Goal: Task Accomplishment & Management: Manage account settings

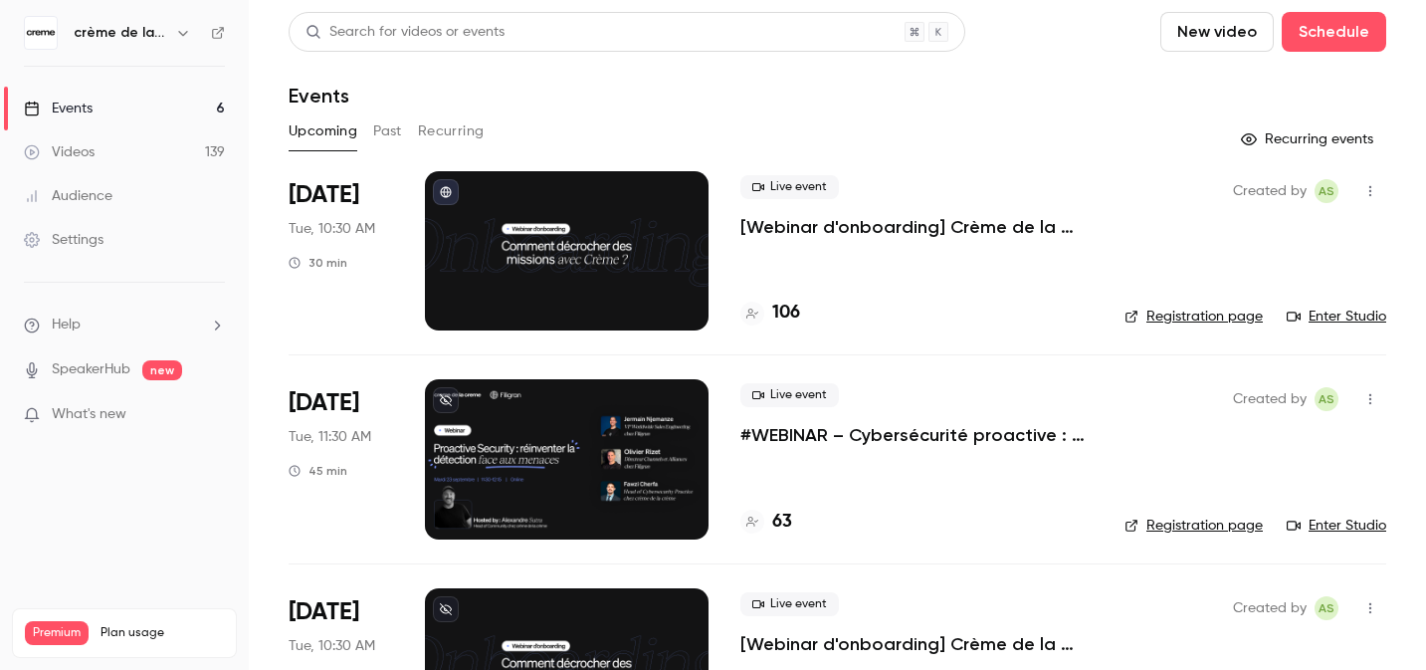
click at [873, 437] on p "#WEBINAR – Cybersécurité proactive : une nouvelle ère pour la détection des men…" at bounding box center [916, 435] width 352 height 24
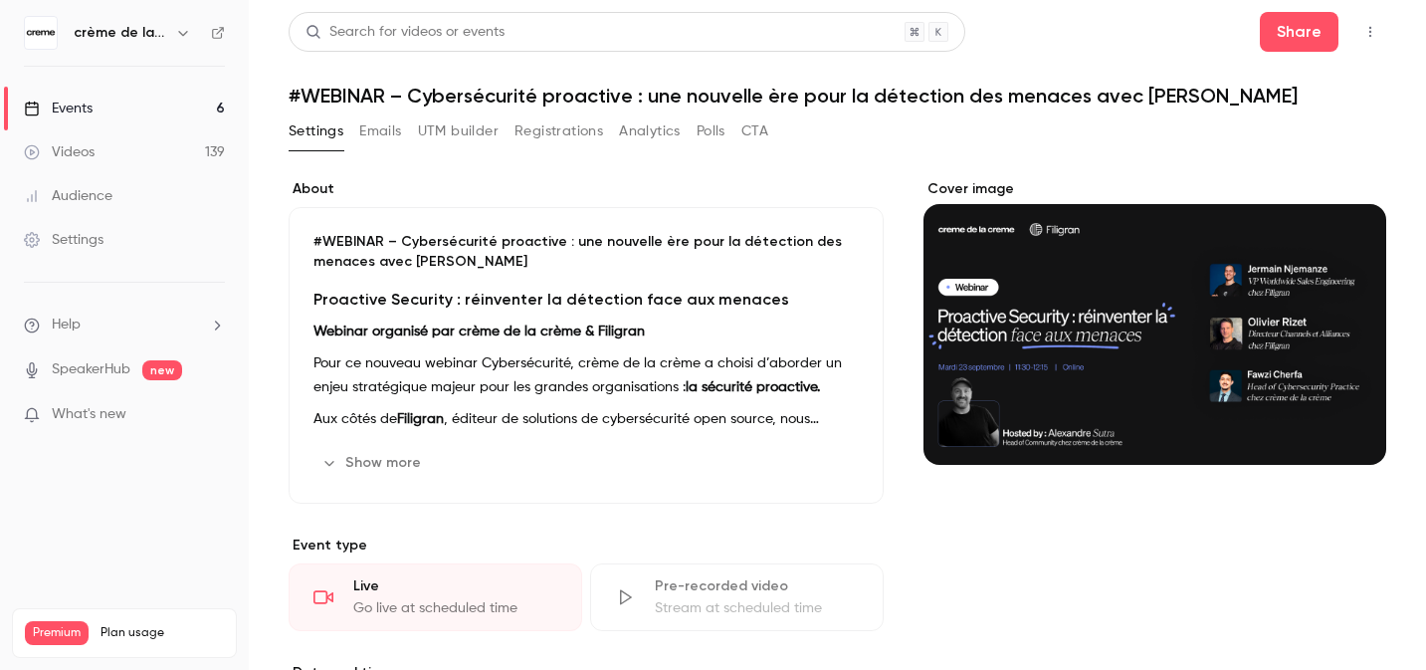
click at [559, 145] on button "Registrations" at bounding box center [558, 131] width 89 height 32
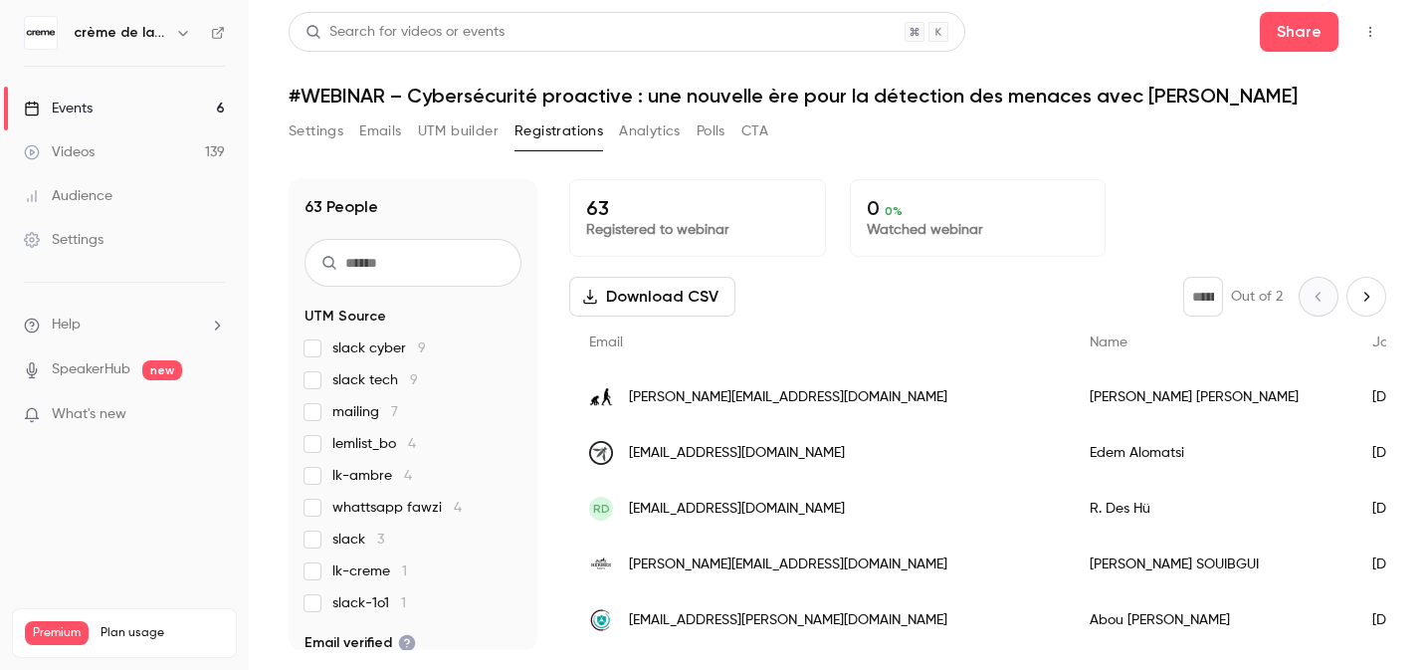
click at [175, 99] on link "Events 6" at bounding box center [124, 109] width 249 height 44
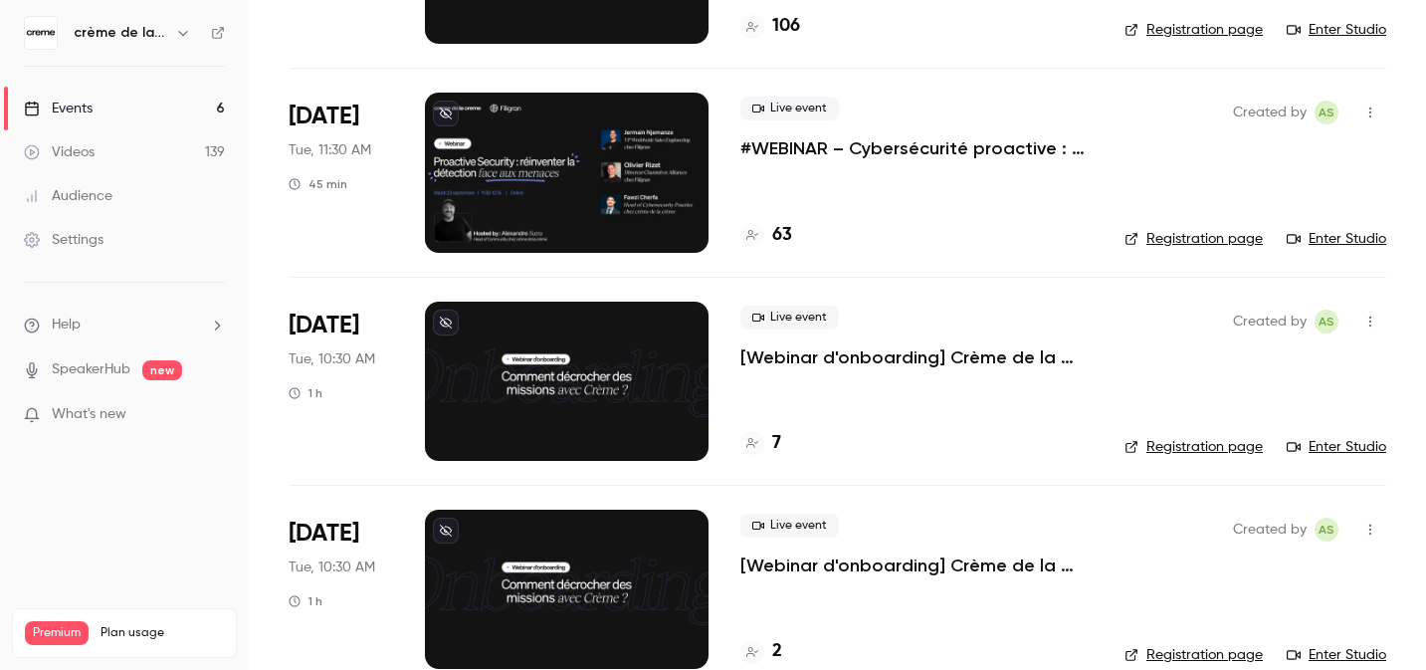
scroll to position [274, 0]
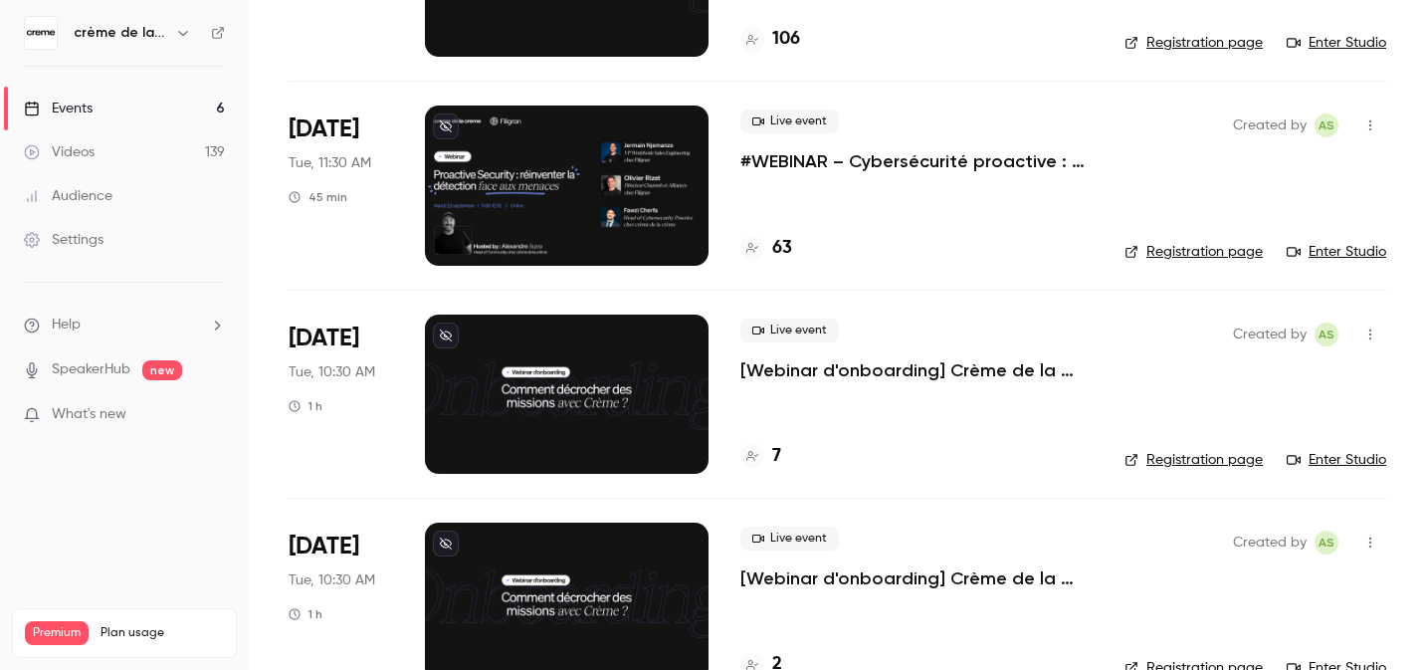
click at [797, 167] on p "#WEBINAR – Cybersécurité proactive : une nouvelle ère pour la détection des men…" at bounding box center [916, 161] width 352 height 24
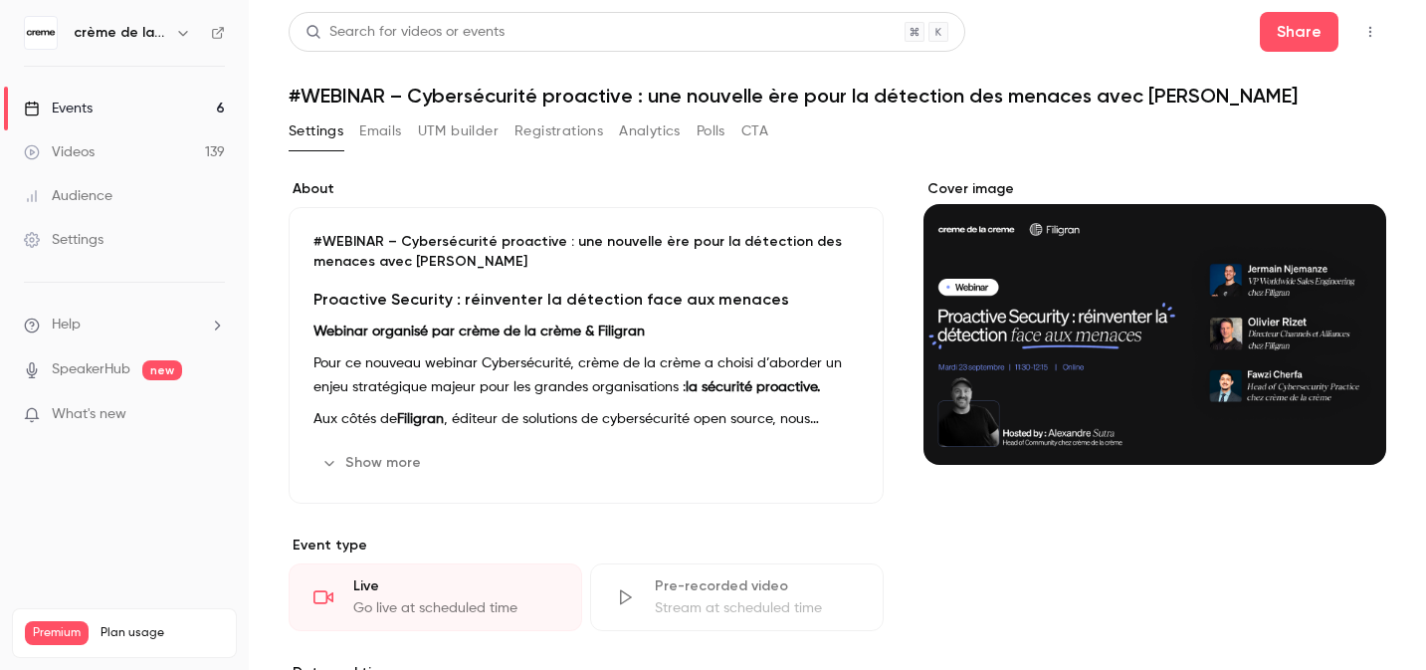
click at [544, 144] on button "Registrations" at bounding box center [558, 131] width 89 height 32
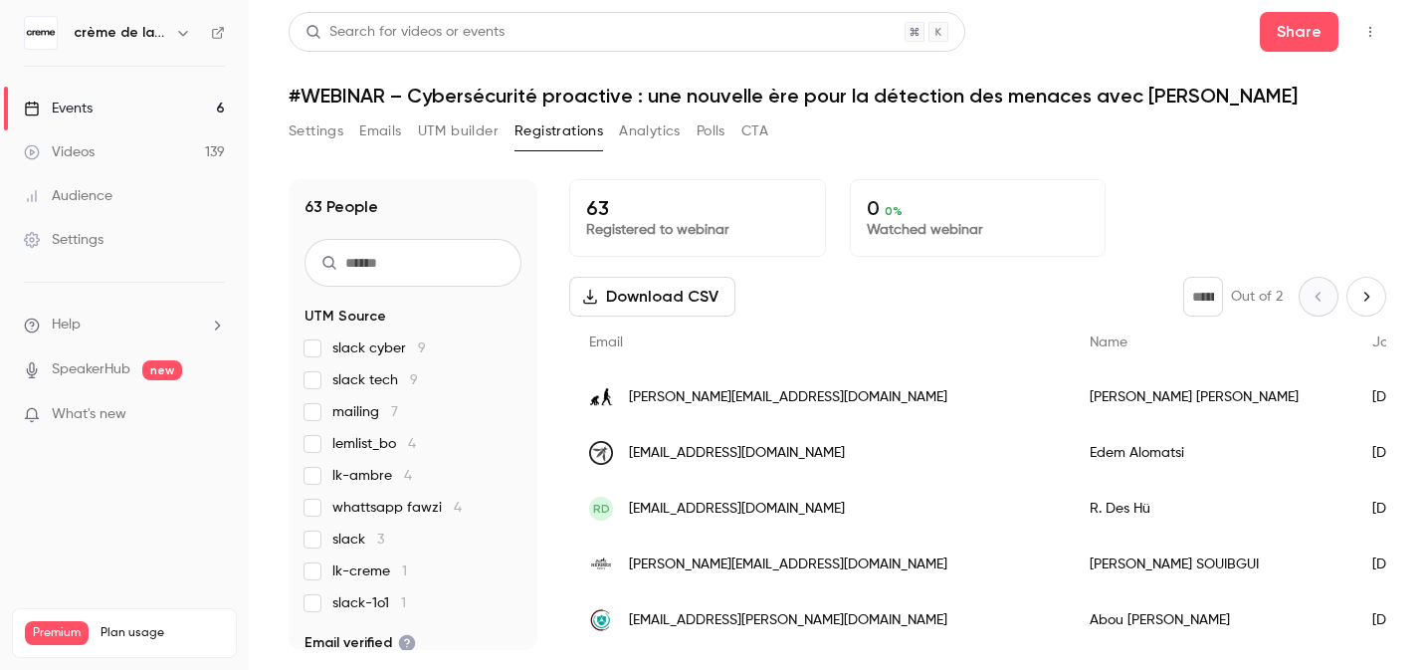
click at [434, 129] on button "UTM builder" at bounding box center [458, 131] width 81 height 32
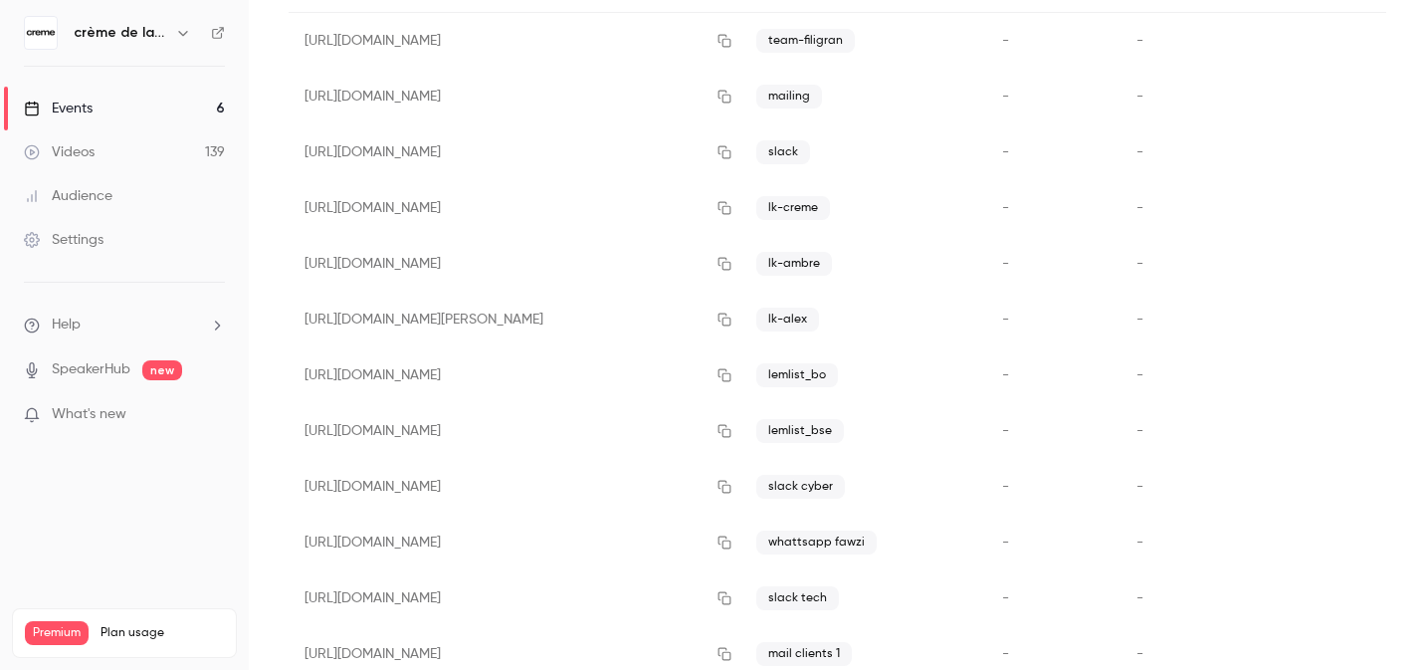
scroll to position [236, 0]
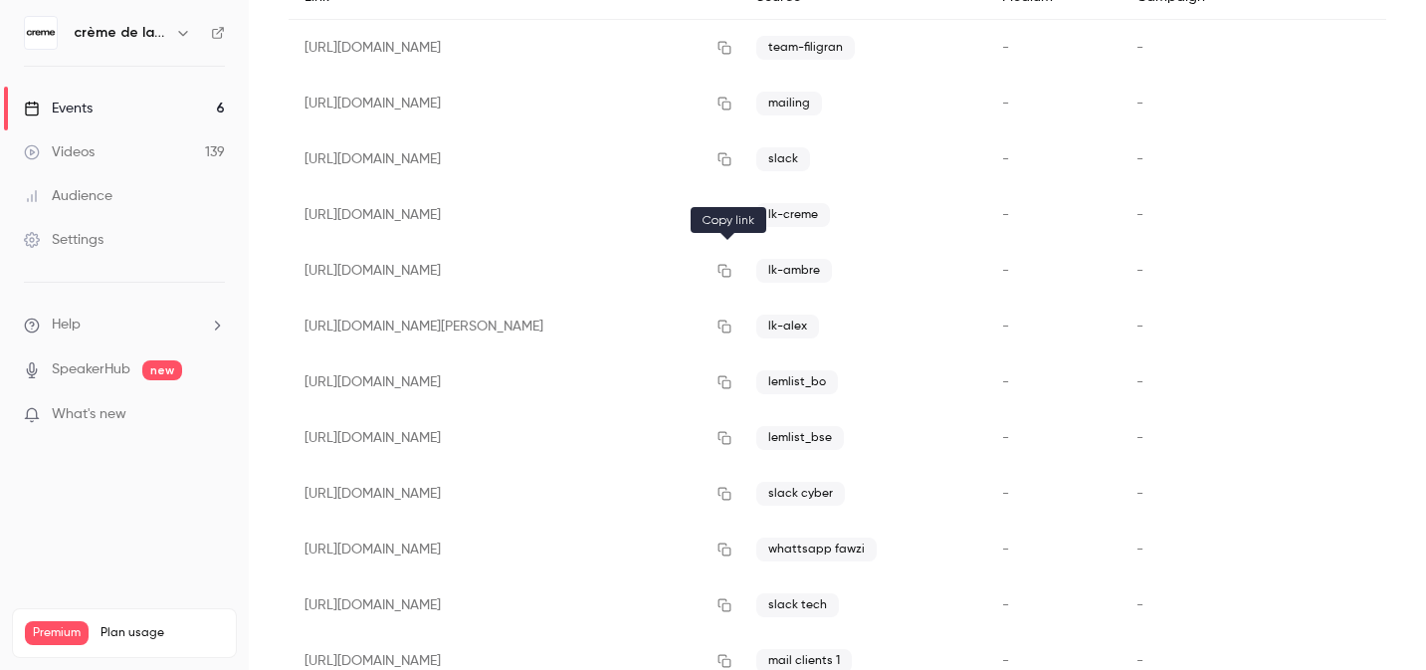
click at [724, 268] on icon "button" at bounding box center [724, 271] width 16 height 14
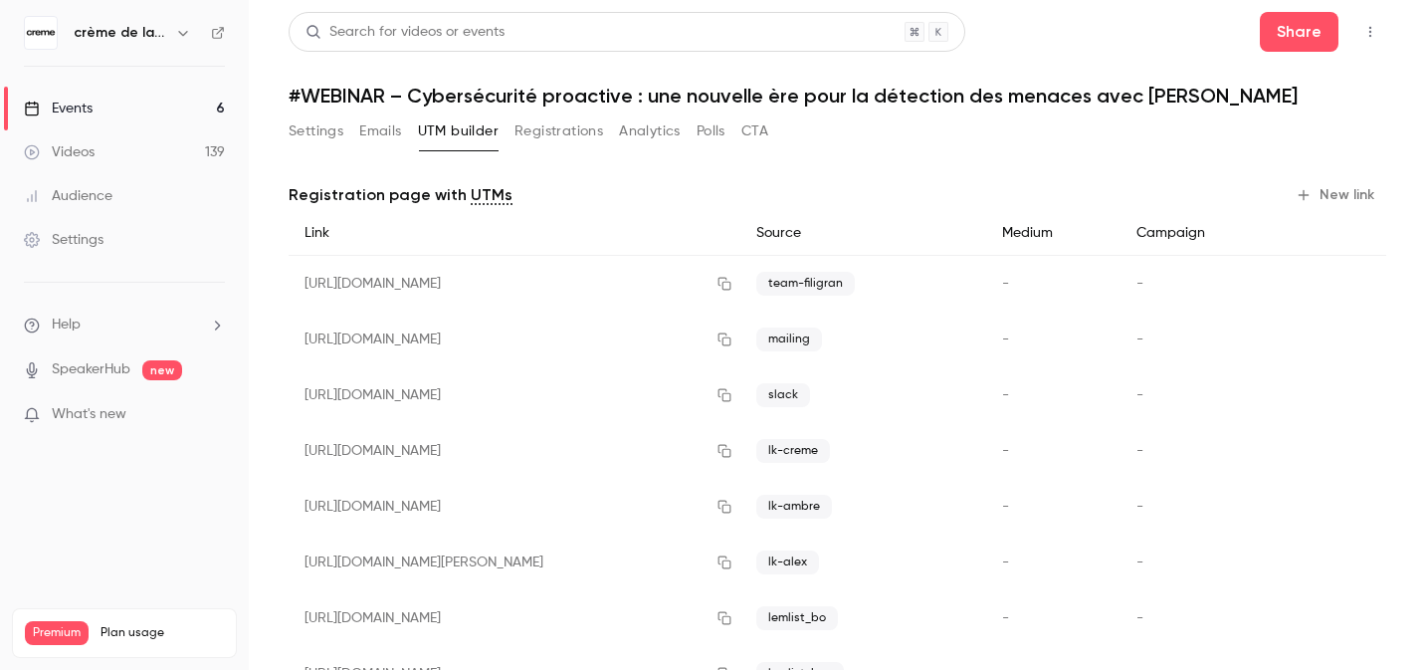
click at [317, 133] on button "Settings" at bounding box center [316, 131] width 55 height 32
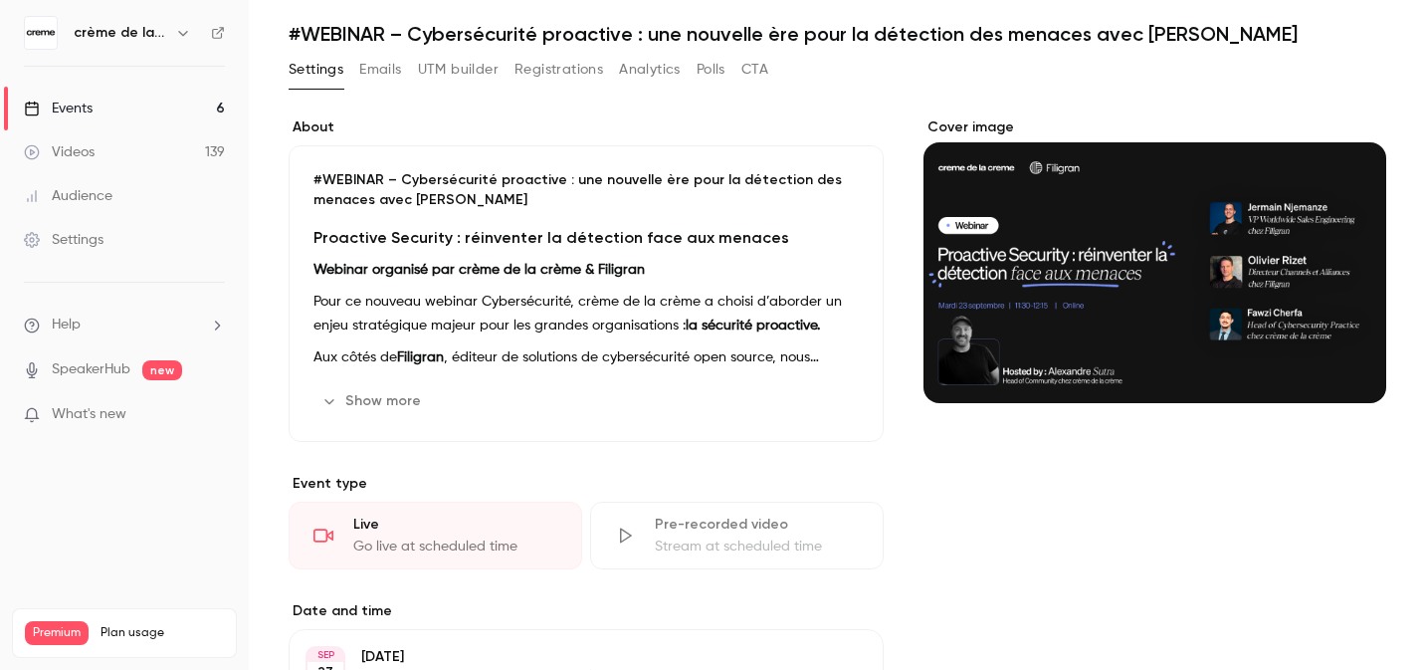
scroll to position [63, 0]
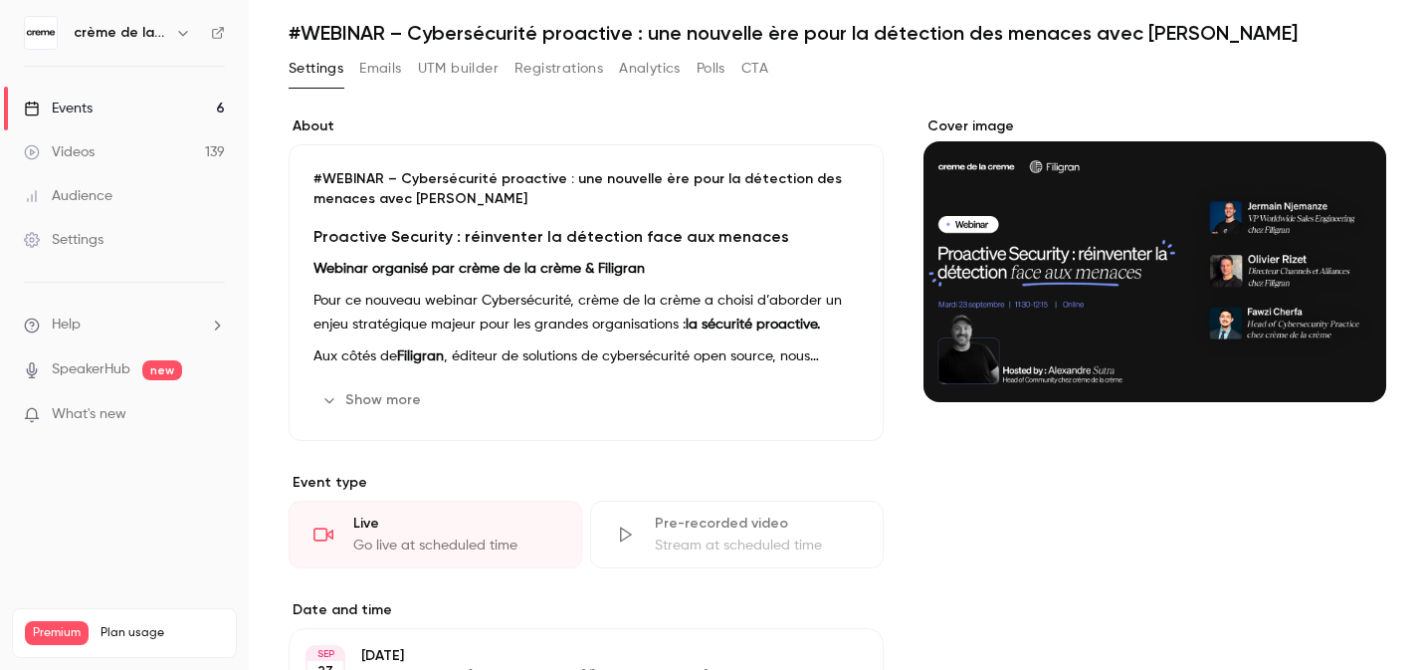
click at [549, 83] on button "Registrations" at bounding box center [558, 69] width 89 height 32
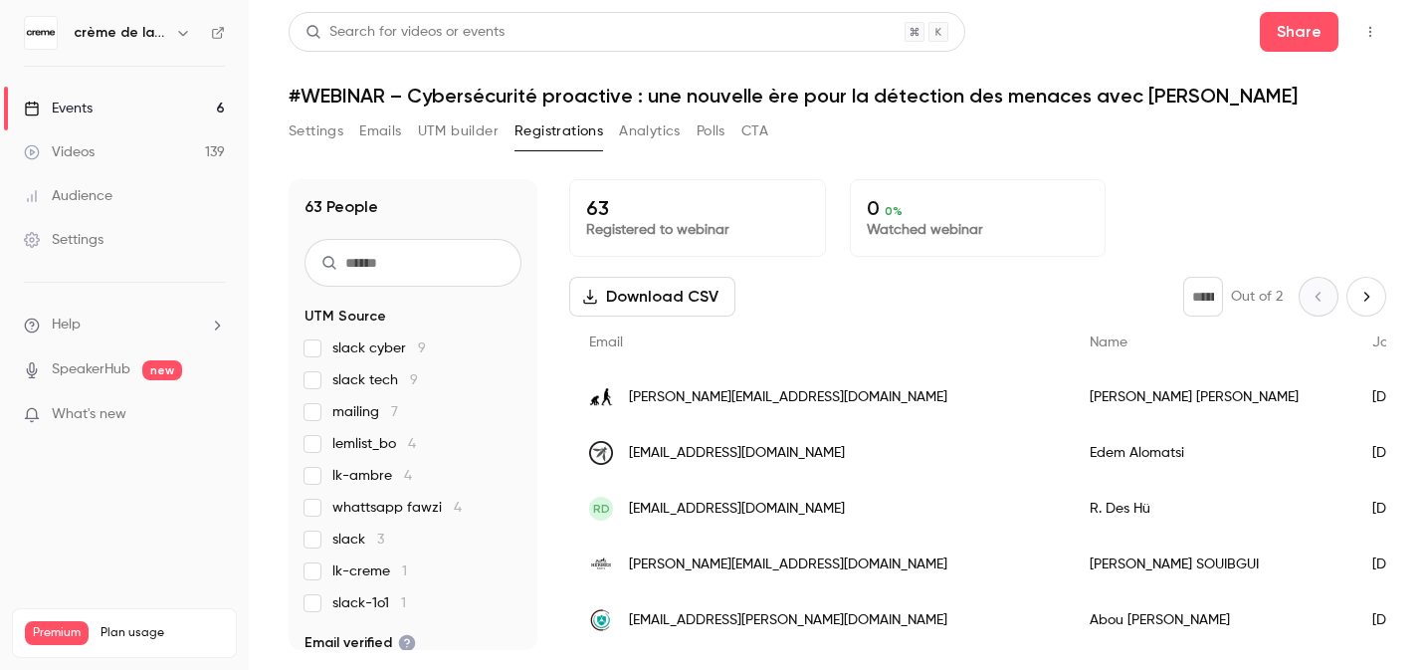
click at [444, 135] on button "UTM builder" at bounding box center [458, 131] width 81 height 32
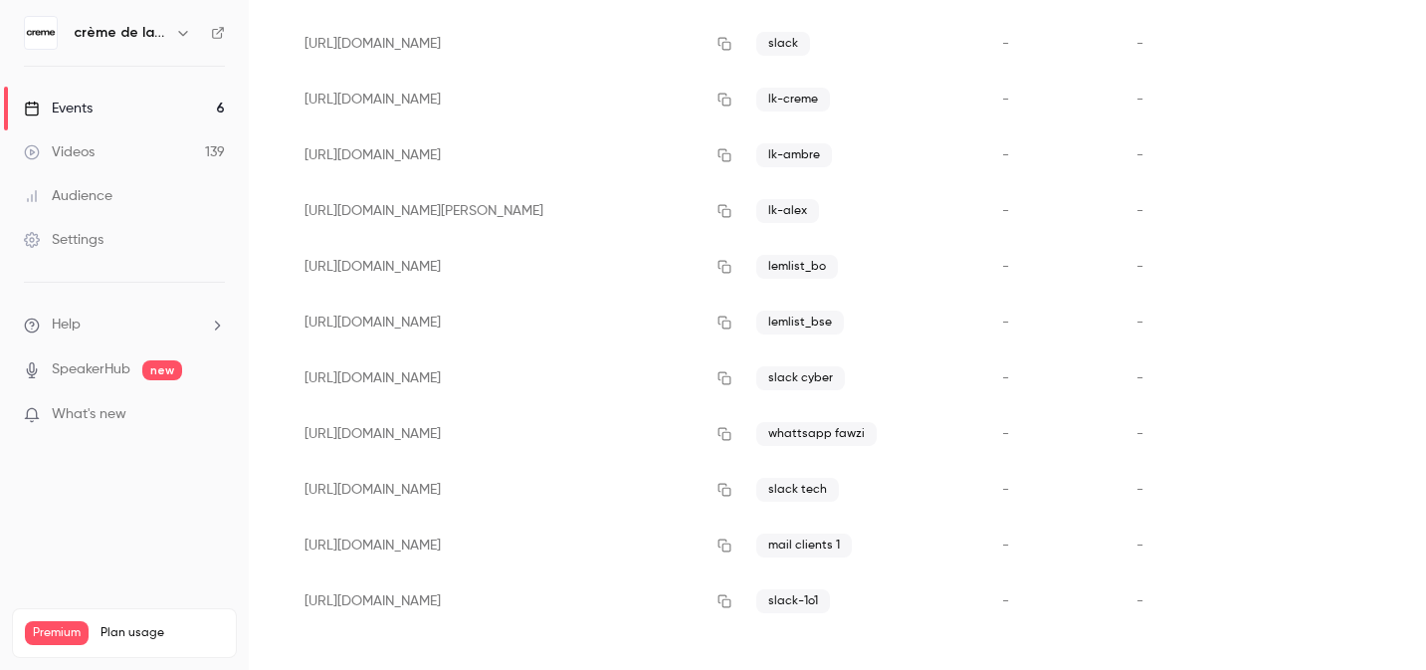
scroll to position [354, 0]
click at [724, 153] on icon "button" at bounding box center [724, 152] width 16 height 14
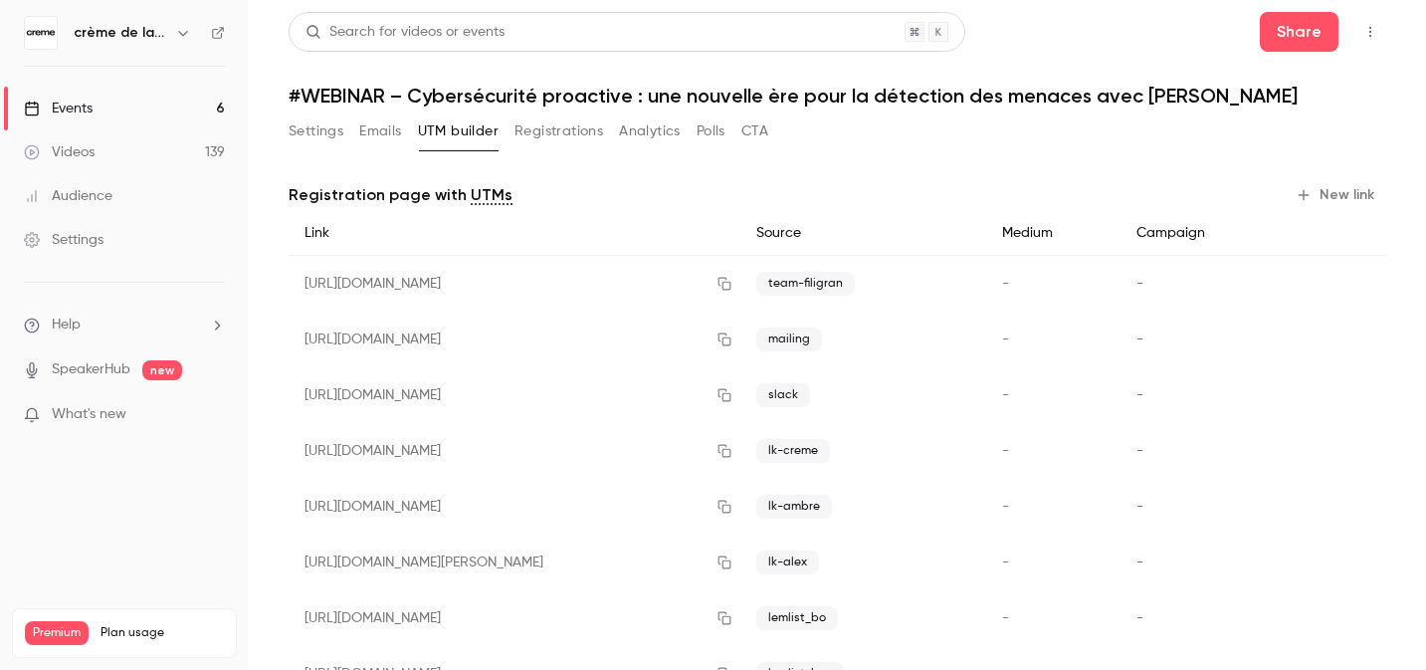
click at [322, 141] on button "Settings" at bounding box center [316, 131] width 55 height 32
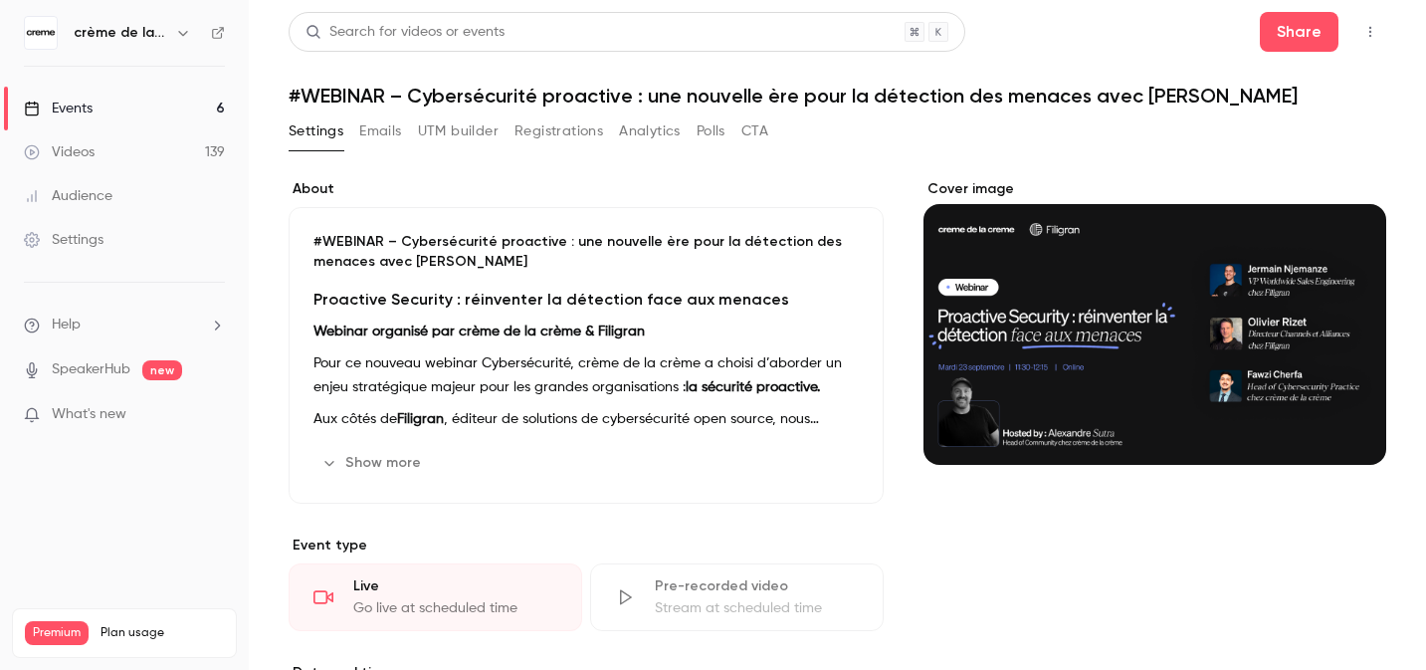
click at [550, 132] on button "Registrations" at bounding box center [558, 131] width 89 height 32
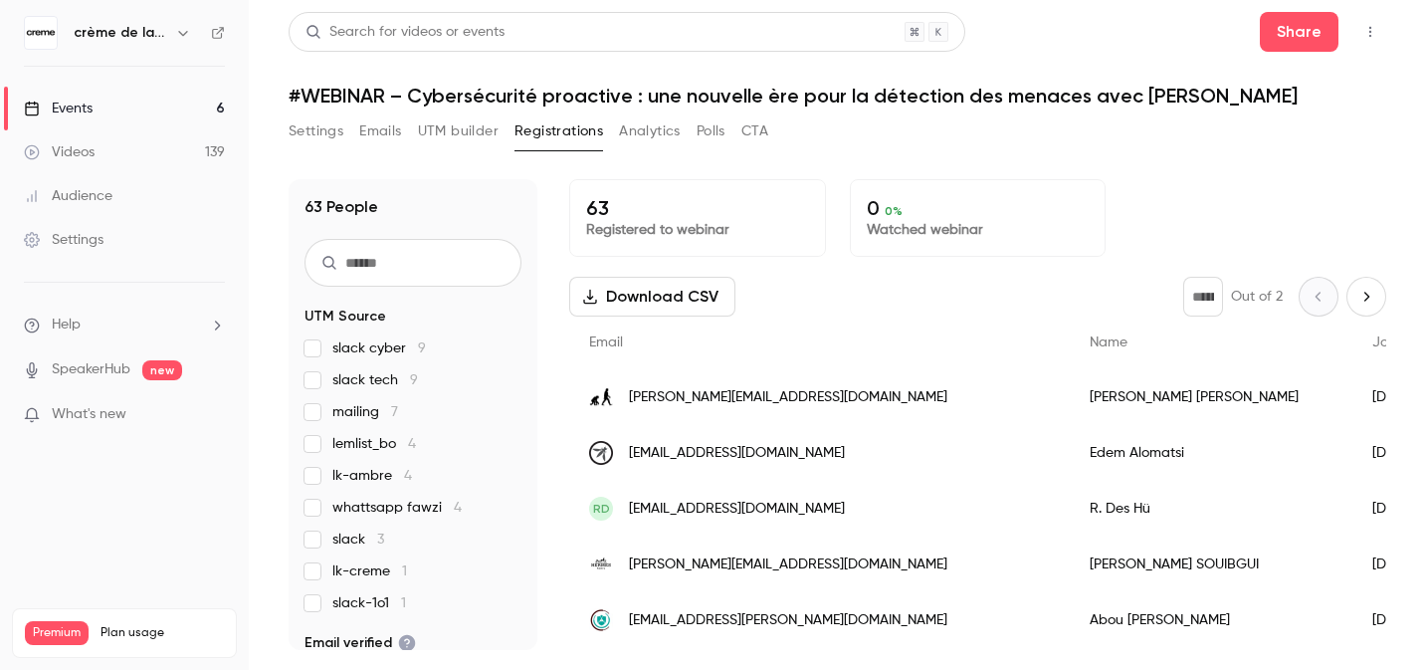
click at [563, 37] on div "Search for videos or events" at bounding box center [627, 32] width 677 height 40
click at [358, 478] on span "lk-ambre 4" at bounding box center [372, 476] width 80 height 20
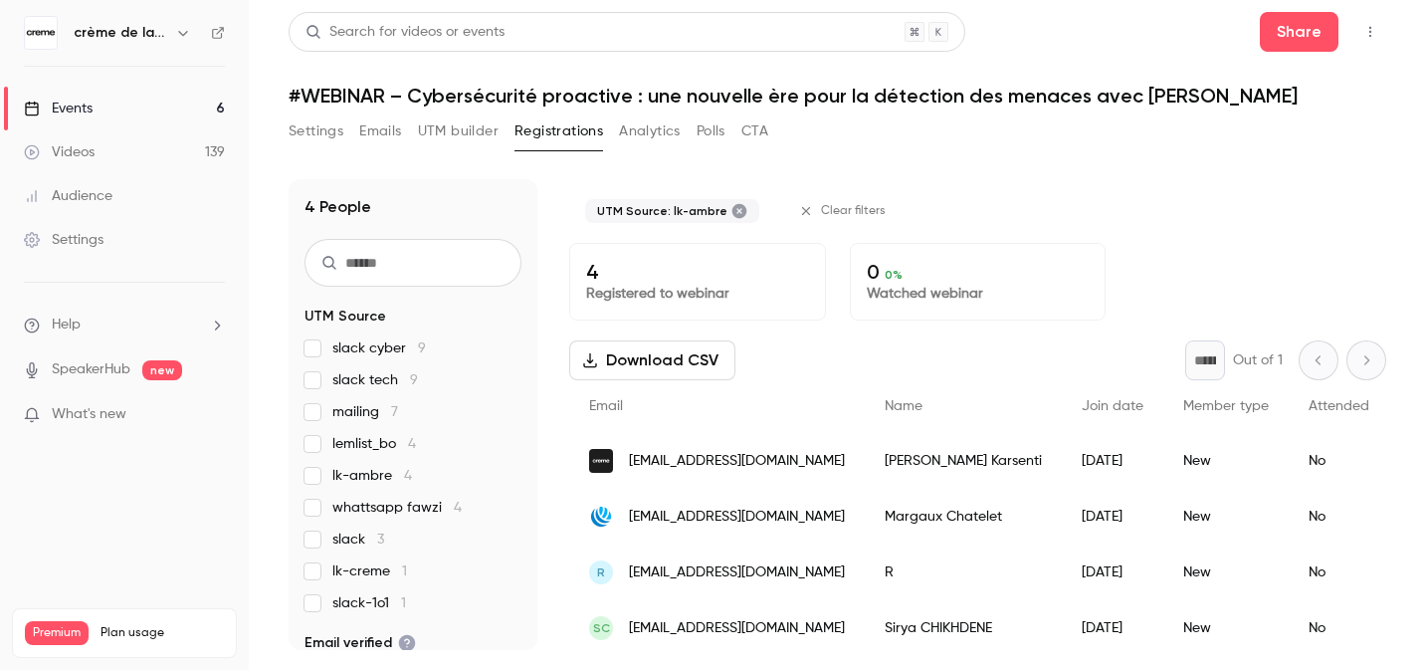
scroll to position [6, 0]
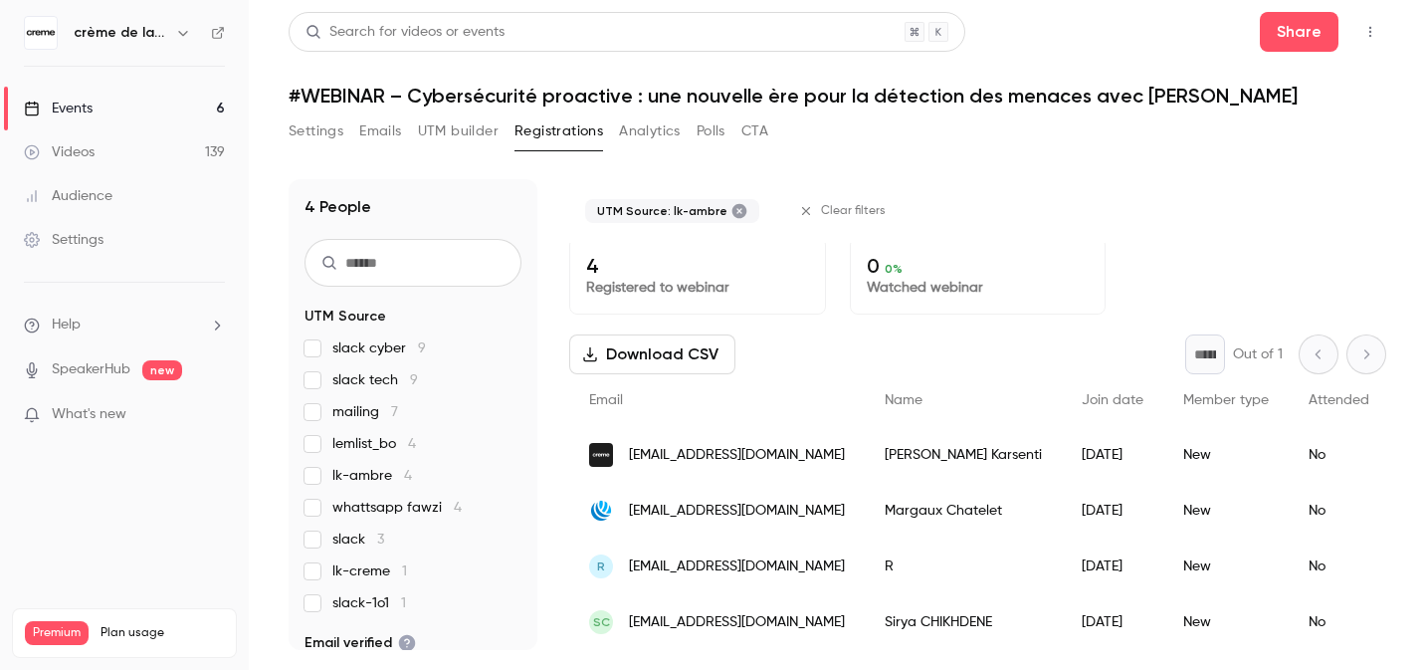
click at [301, 471] on div "4 People UTM Source slack cyber 9 slack tech 9 mailing 7 lemlist_bo 4 lk-ambre …" at bounding box center [413, 414] width 249 height 471
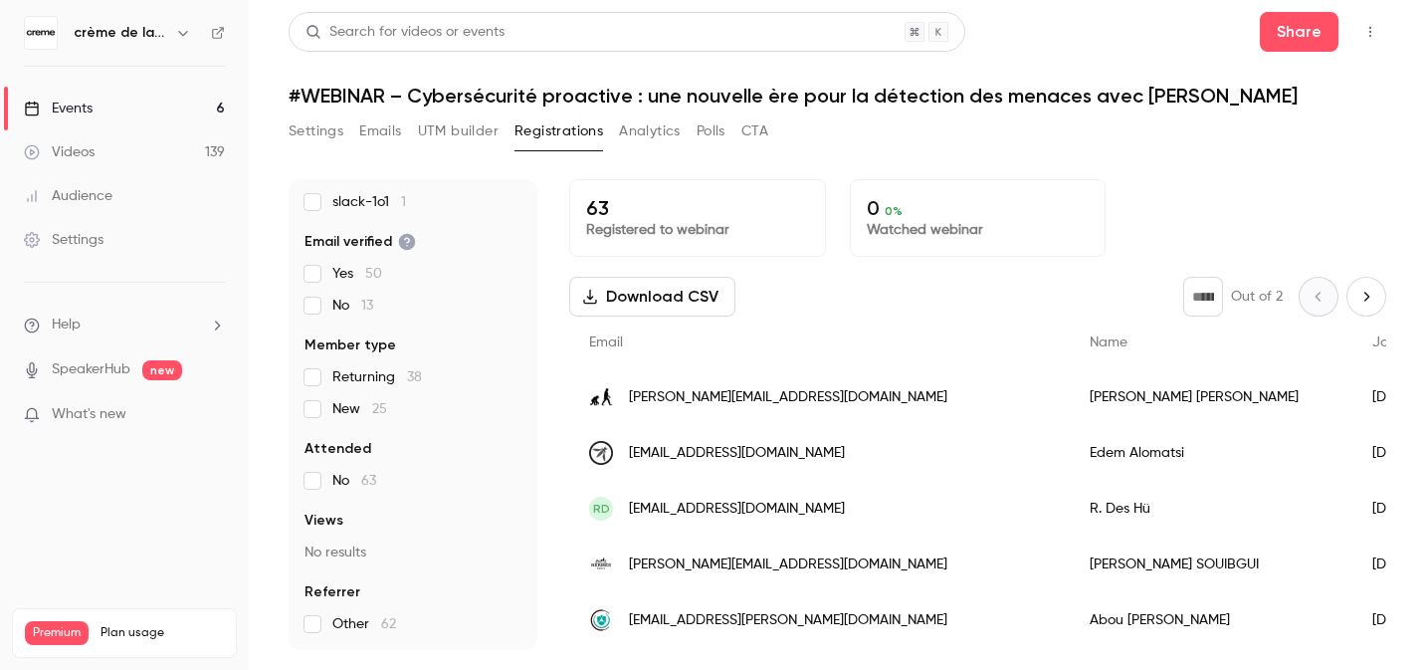
scroll to position [0, 0]
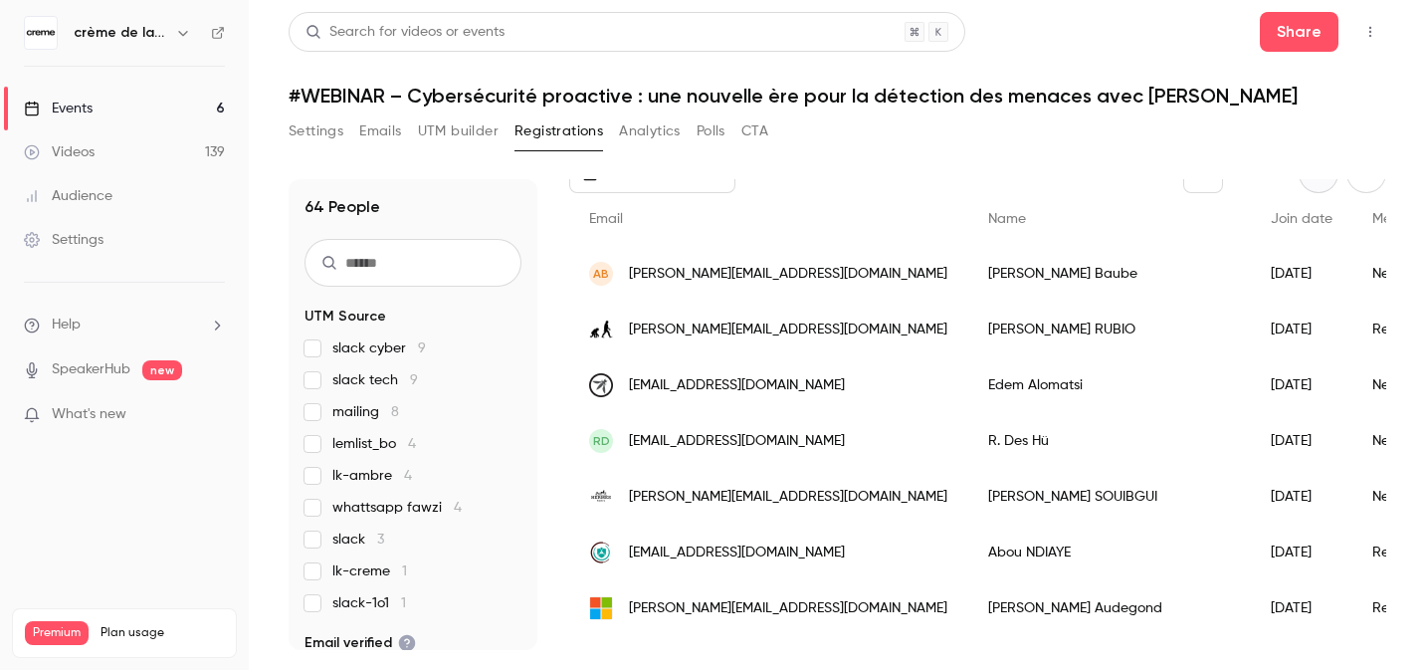
click at [357, 411] on span "mailing 8" at bounding box center [365, 412] width 67 height 20
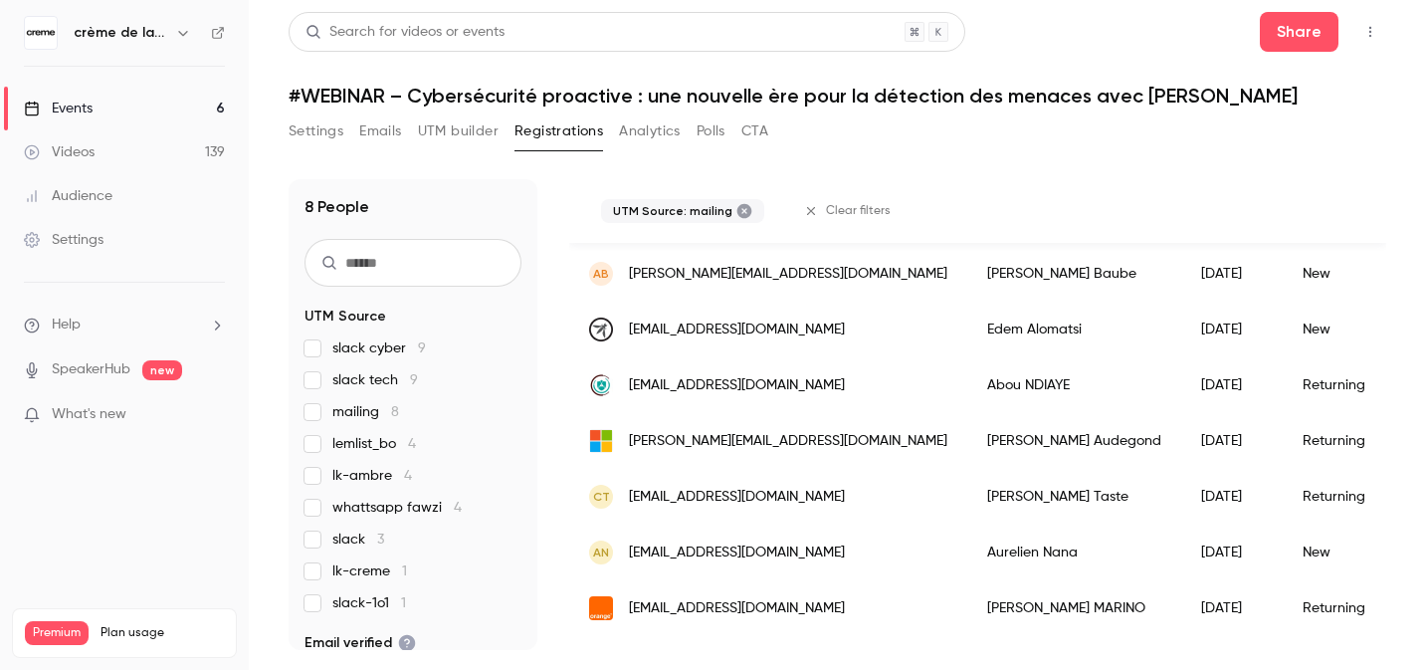
click at [357, 411] on span "mailing 8" at bounding box center [365, 412] width 67 height 20
